Goal: Task Accomplishment & Management: Manage account settings

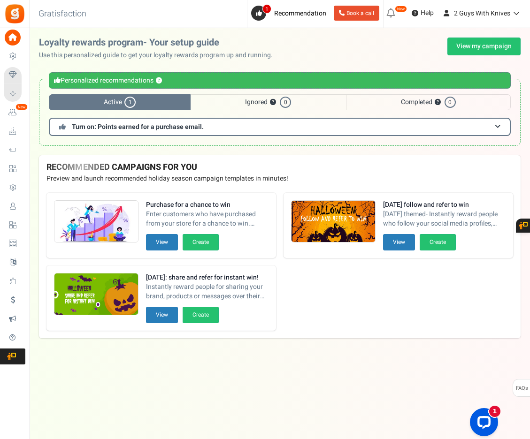
drag, startPoint x: 34, startPoint y: 207, endPoint x: 45, endPoint y: 203, distance: 11.6
click at [0, 0] on span "Users" at bounding box center [0, 0] width 0 height 0
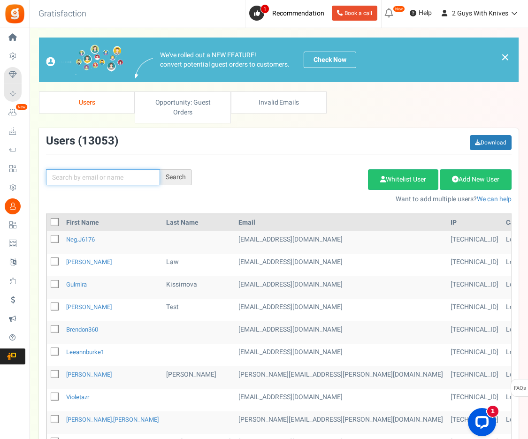
click at [106, 169] on input "text" at bounding box center [103, 177] width 114 height 16
type input "luke"
click at [162, 169] on div "Search" at bounding box center [176, 177] width 32 height 16
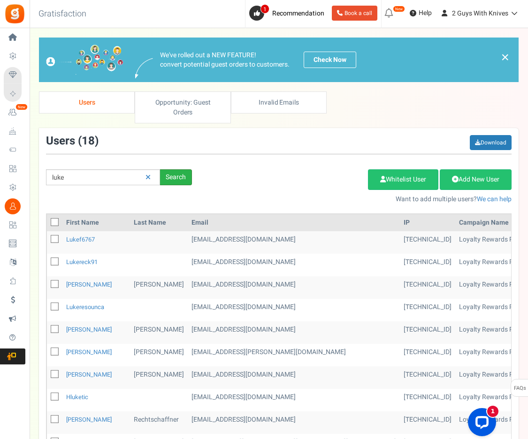
click at [175, 169] on div "Search" at bounding box center [176, 177] width 32 height 16
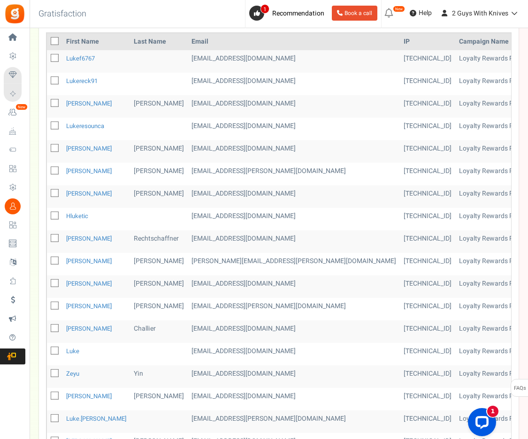
scroll to position [191, 0]
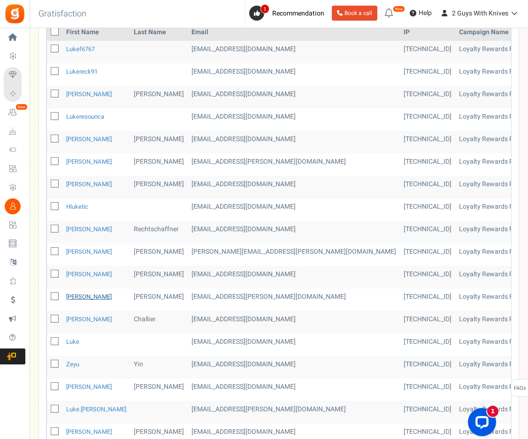
click at [75, 292] on link "[PERSON_NAME]" at bounding box center [89, 296] width 46 height 9
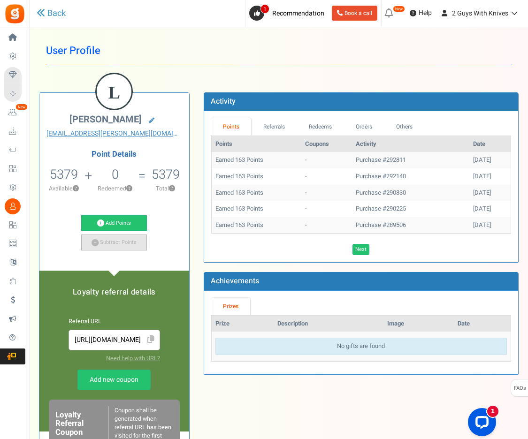
click at [120, 242] on link "Subtract Points" at bounding box center [114, 243] width 66 height 16
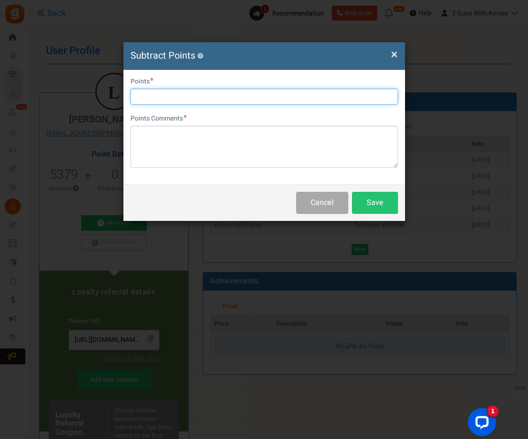
click at [166, 99] on input "text" at bounding box center [263, 97] width 267 height 16
type input "2500"
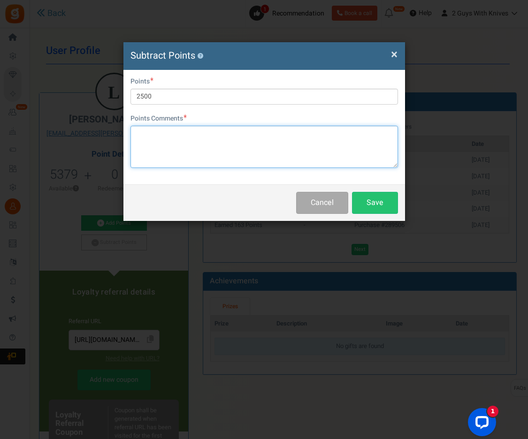
click at [164, 146] on textarea at bounding box center [263, 147] width 267 height 42
type textarea "$50 off on order"
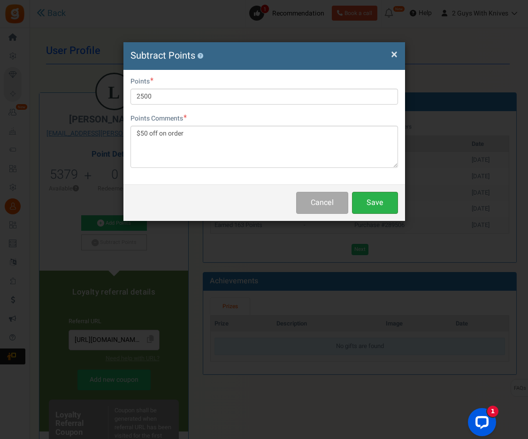
click at [375, 206] on button "Save" at bounding box center [375, 203] width 46 height 22
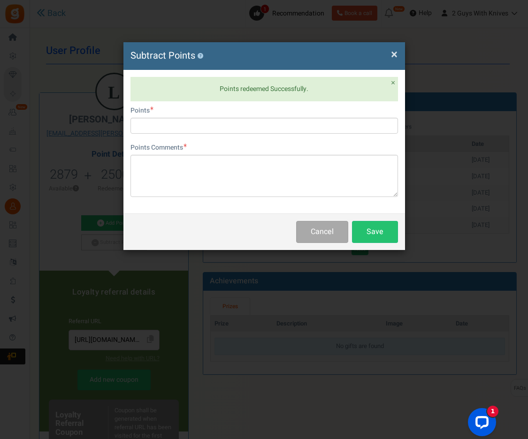
click at [392, 54] on span "×" at bounding box center [394, 55] width 7 height 18
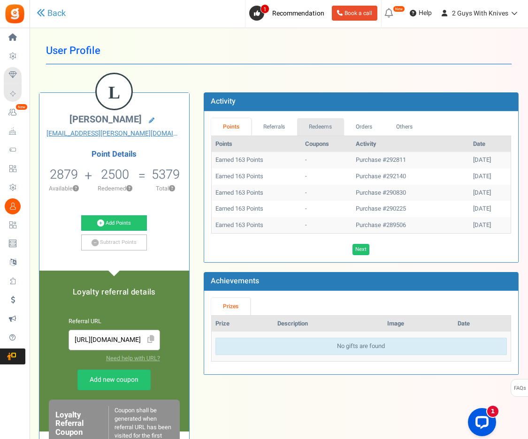
click at [319, 128] on link "Redeems" at bounding box center [320, 126] width 47 height 17
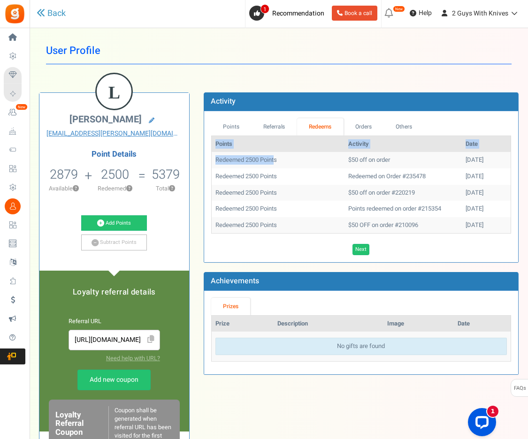
drag, startPoint x: 276, startPoint y: 161, endPoint x: 206, endPoint y: 160, distance: 70.4
click at [206, 160] on div "Points Referrals Redeems Orders Others Points Activity Date Redeemed 2500 Point…" at bounding box center [361, 186] width 314 height 151
click at [291, 159] on td "Redeemed 2500 Points" at bounding box center [278, 160] width 133 height 16
drag, startPoint x: 283, startPoint y: 162, endPoint x: 212, endPoint y: 158, distance: 71.0
click at [214, 163] on td "Redeemed 2500 Points" at bounding box center [278, 160] width 133 height 16
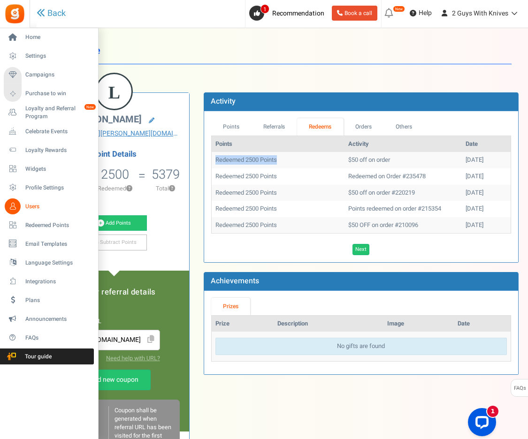
copy td "Redeemed 2500 Points"
